Goal: Task Accomplishment & Management: Use online tool/utility

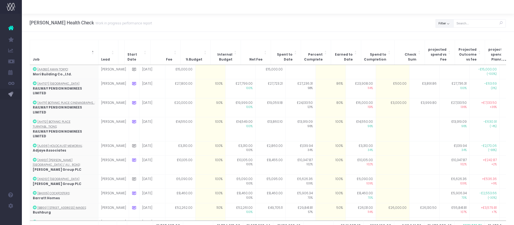
click at [450, 24] on button "Filter" at bounding box center [445, 23] width 18 height 8
click at [444, 35] on span at bounding box center [443, 35] width 5 height 5
click at [450, 35] on input "All" at bounding box center [452, 35] width 4 height 4
checkbox input "false"
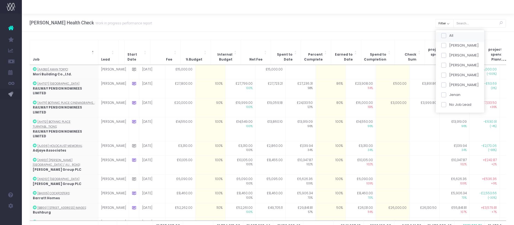
checkbox input "false"
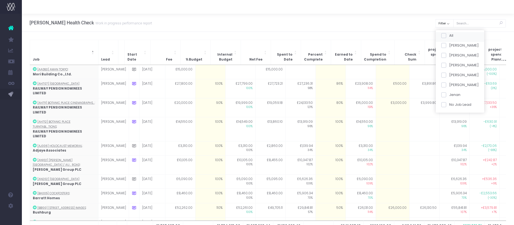
checkbox input "false"
click at [444, 45] on span at bounding box center [443, 45] width 5 height 5
click at [450, 45] on input "[PERSON_NAME]" at bounding box center [452, 45] width 4 height 4
checkbox input "true"
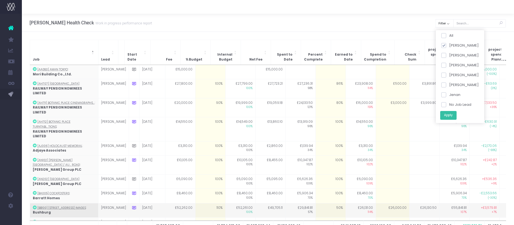
click at [455, 117] on button "Apply" at bounding box center [448, 115] width 16 height 9
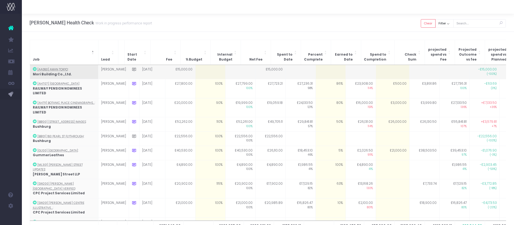
click at [204, 68] on td at bounding box center [210, 72] width 30 height 14
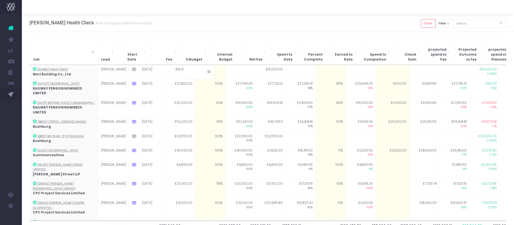
type input "100"
click at [216, 36] on div "Job Lead Start Date Fee % Budget Internal Budget Net Fee Spent to Date Percent …" at bounding box center [268, 140] width 493 height 216
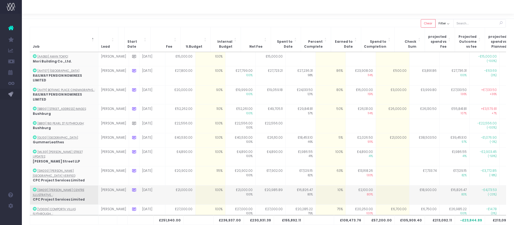
scroll to position [19, 0]
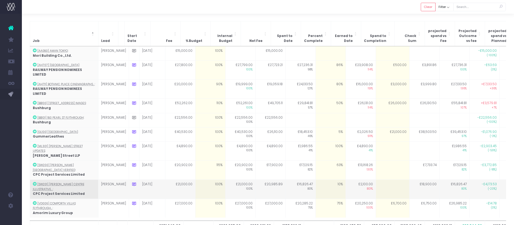
click at [132, 182] on icon at bounding box center [134, 184] width 5 height 5
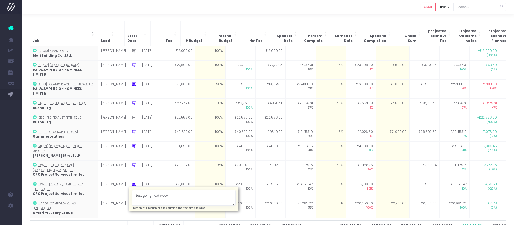
click at [192, 202] on div "£251,940.00 £236,937.00 £230,931.39 £155,892.11 £108,473.76 £57,200.00 £105,909…" at bounding box center [268, 133] width 477 height 174
